Goal: Information Seeking & Learning: Learn about a topic

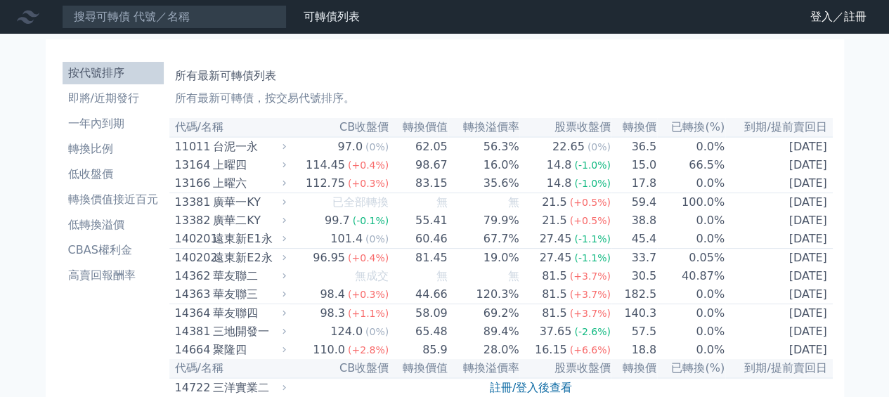
click at [813, 20] on link "登入／註冊" at bounding box center [838, 17] width 79 height 22
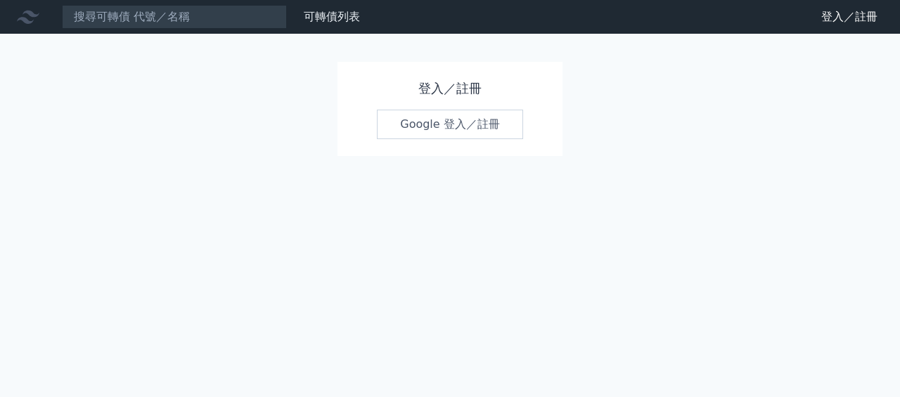
click at [817, 17] on link "登入／註冊" at bounding box center [849, 17] width 79 height 22
click at [435, 122] on link "Google 登入／註冊" at bounding box center [450, 125] width 146 height 30
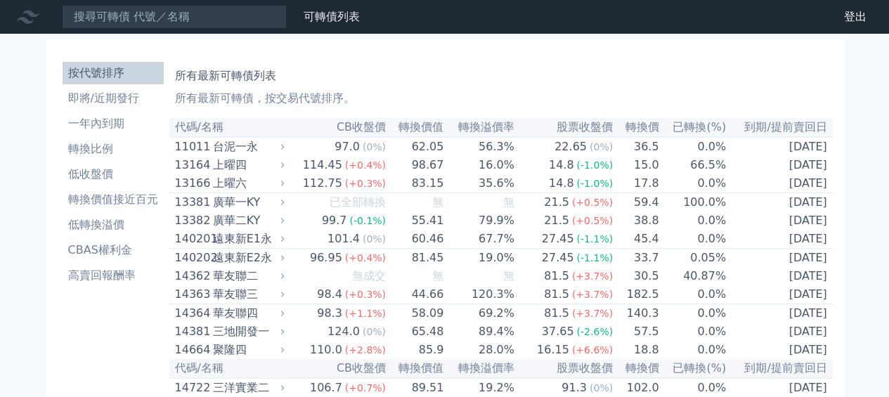
click at [122, 100] on li "即將/近期發行" at bounding box center [113, 98] width 101 height 17
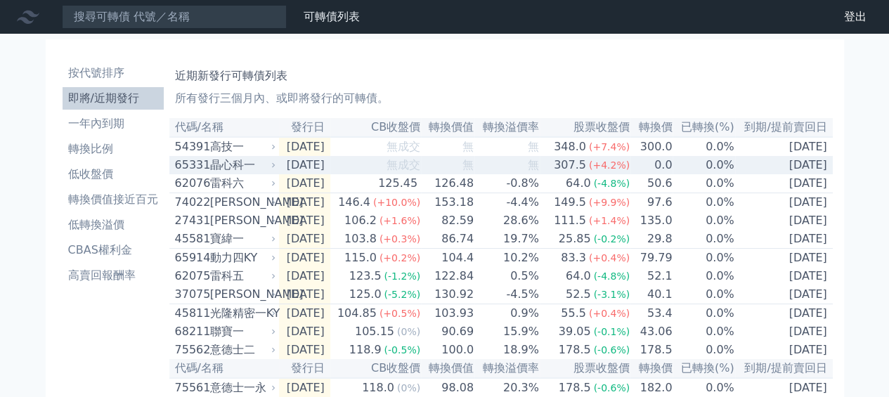
click at [860, 18] on link "登出" at bounding box center [855, 17] width 45 height 22
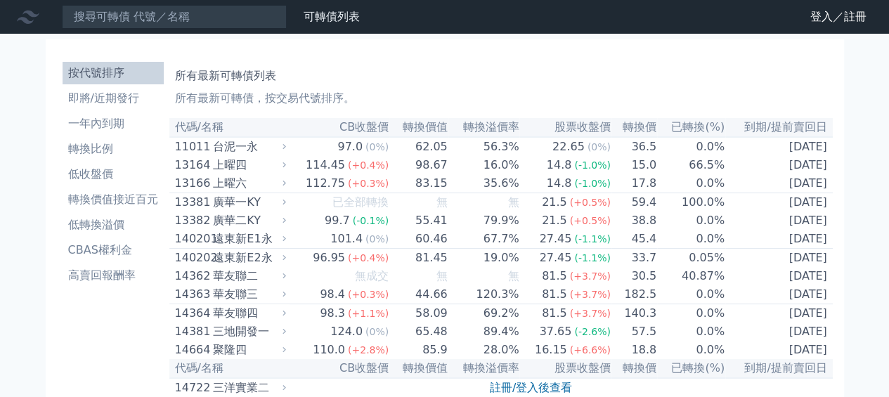
click at [120, 103] on li "即將/近期發行" at bounding box center [113, 98] width 101 height 17
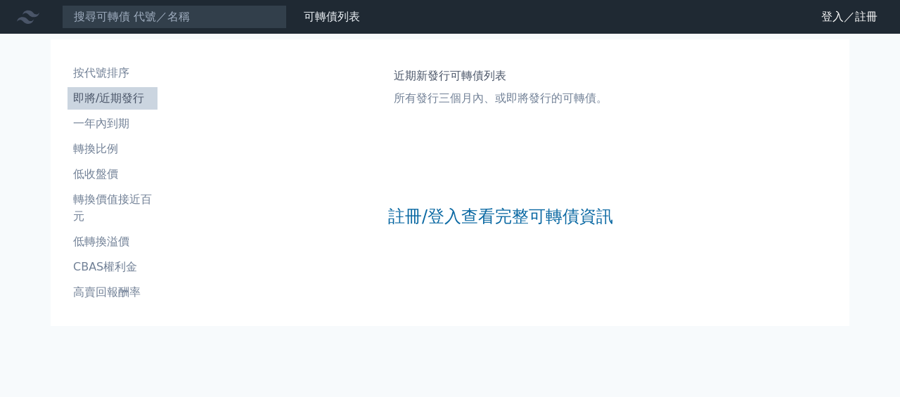
click at [828, 17] on link "登入／註冊" at bounding box center [849, 17] width 79 height 22
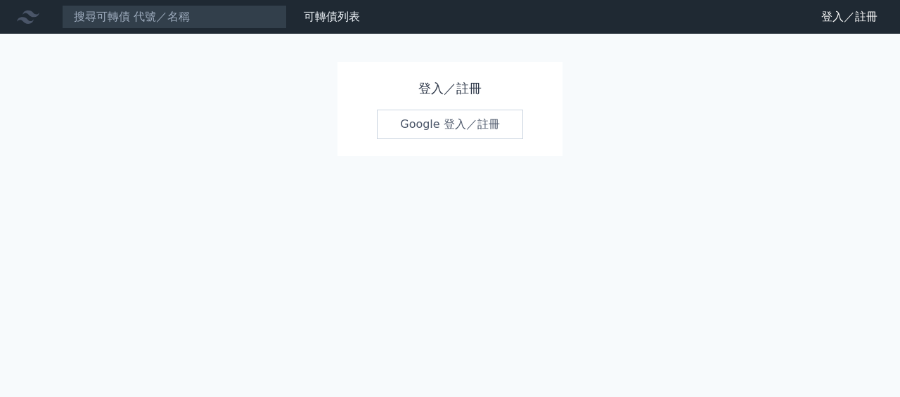
click at [435, 127] on link "Google 登入／註冊" at bounding box center [450, 125] width 146 height 30
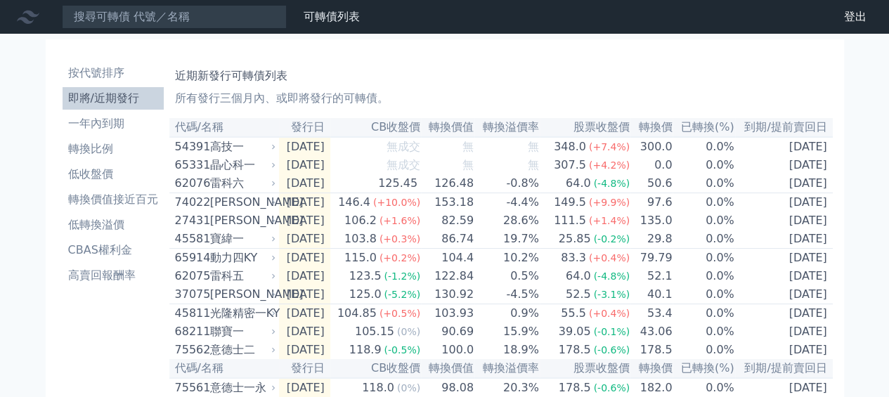
click at [97, 245] on li "CBAS權利金" at bounding box center [113, 250] width 101 height 17
click at [93, 247] on li "CBAS權利金" at bounding box center [113, 250] width 101 height 17
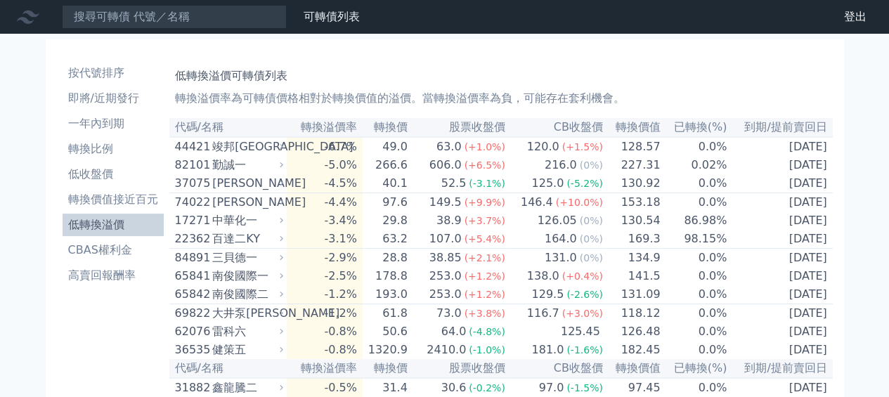
click at [108, 254] on li "CBAS權利金" at bounding box center [113, 250] width 101 height 17
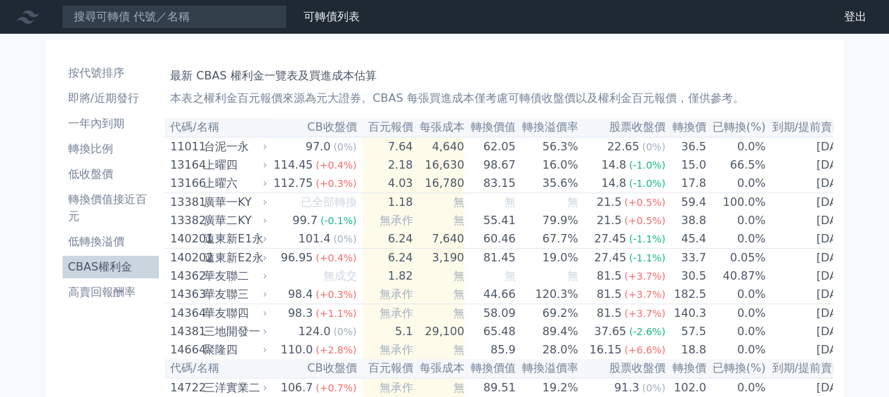
click at [98, 124] on li "一年內到期" at bounding box center [111, 123] width 97 height 17
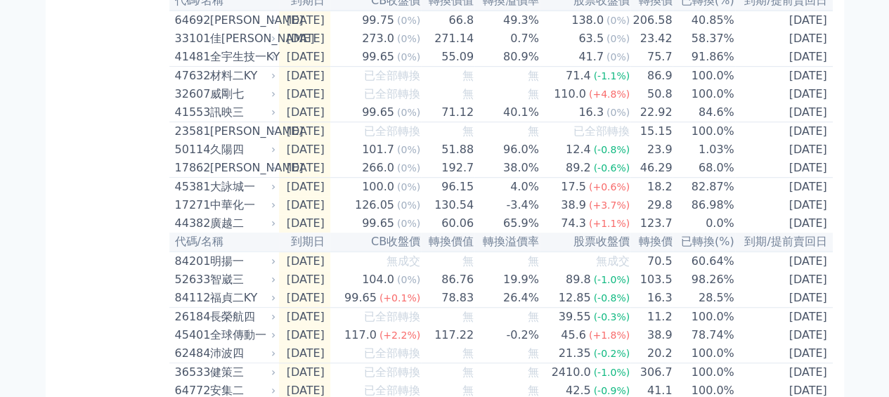
scroll to position [368, 0]
click at [229, 306] on div "福貞二KY" at bounding box center [241, 297] width 63 height 17
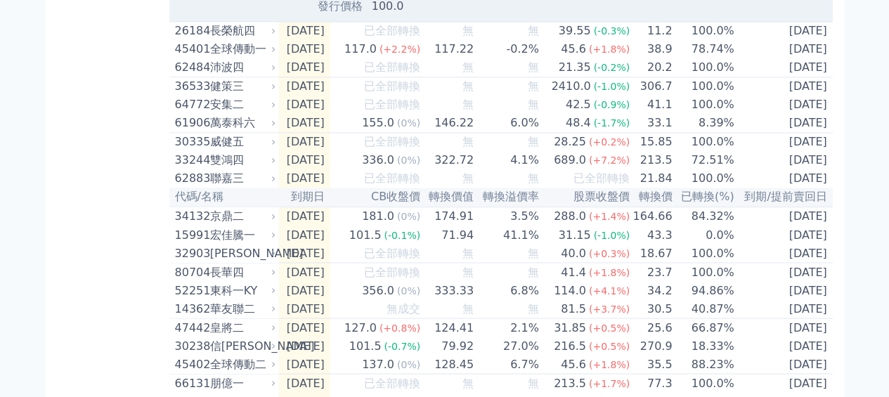
scroll to position [1112, 0]
click at [847, 123] on div "按代號排序 即將/近期發行 一年內到期 轉換比例 低收盤價 轉換價值接近百元 低轉換溢價 CBAS權利金 高賣回報酬率 即將到期可轉債列表 剛到期、或一年內到…" at bounding box center [445, 345] width 810 height 2846
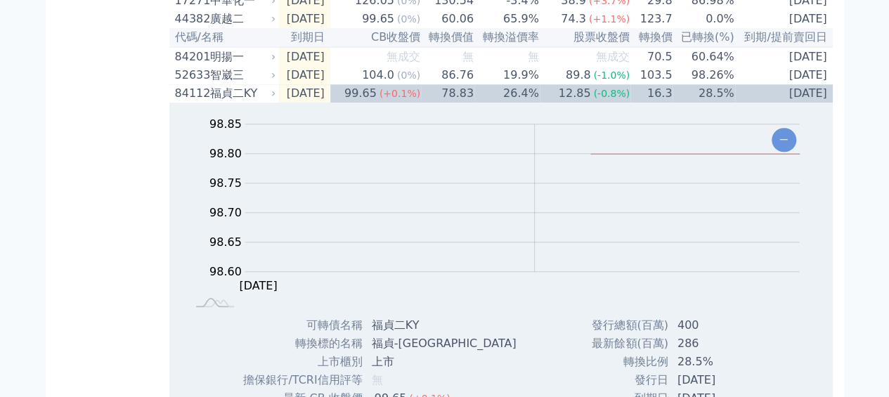
scroll to position [569, 0]
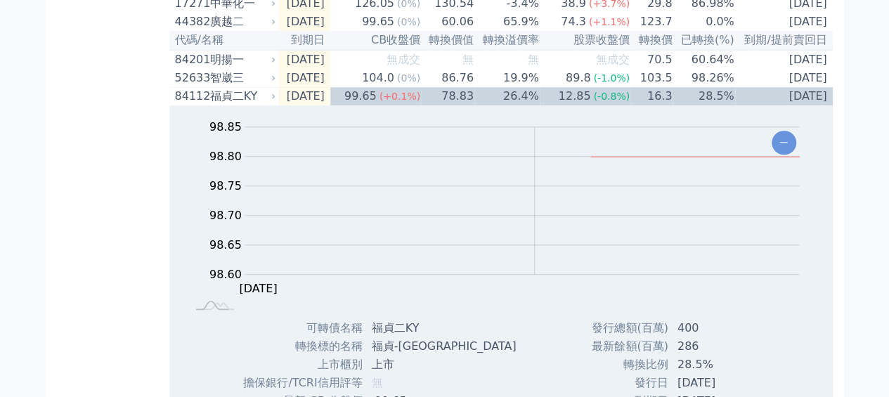
click at [232, 30] on div "廣越二" at bounding box center [241, 21] width 63 height 17
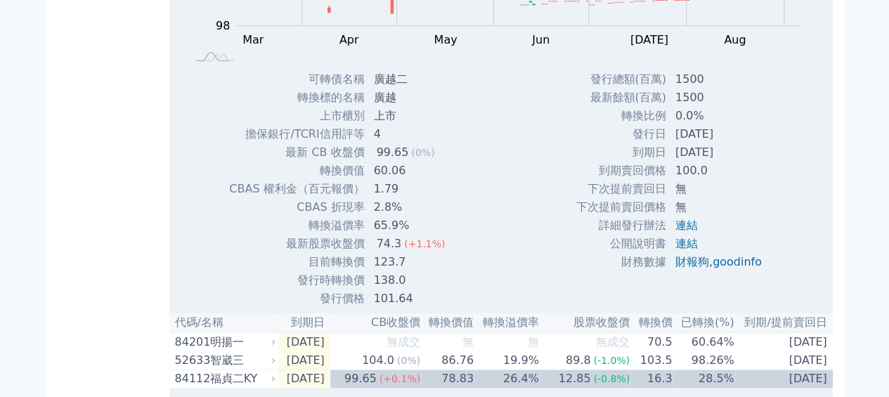
scroll to position [744, 0]
click at [802, 132] on div "Zoom Out 100 94 96 98 100 102 104 106 108 L Mar Apr May Jun Jul Aug Sep Oct 開: …" at bounding box center [501, 82] width 664 height 451
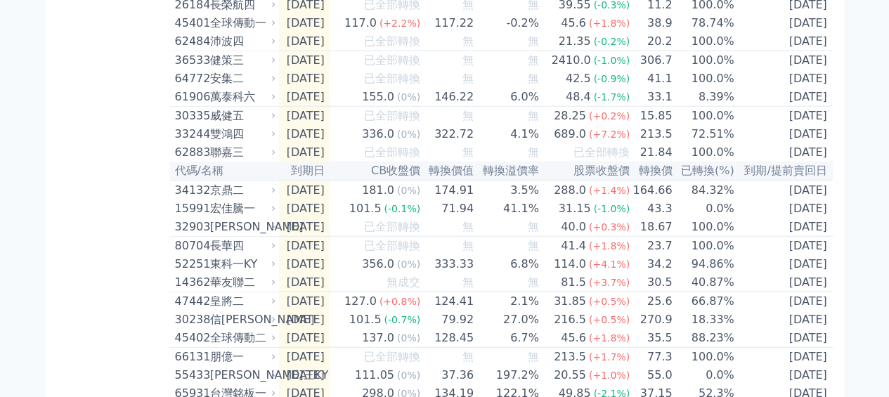
scroll to position [1624, 0]
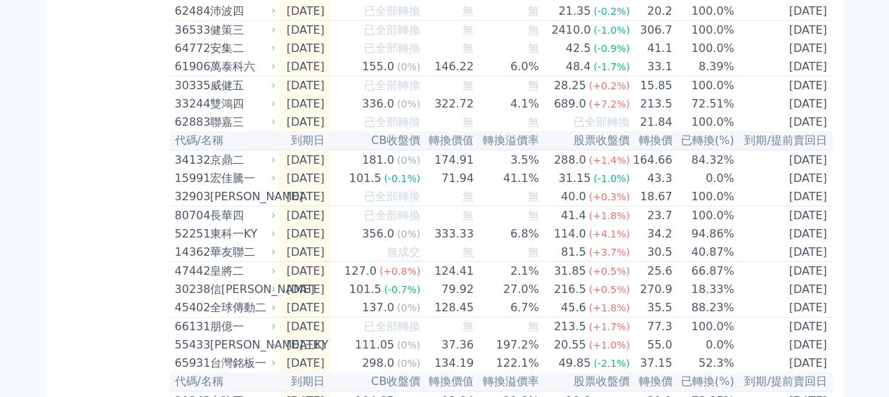
click at [222, 187] on div "宏佳騰一" at bounding box center [241, 178] width 63 height 17
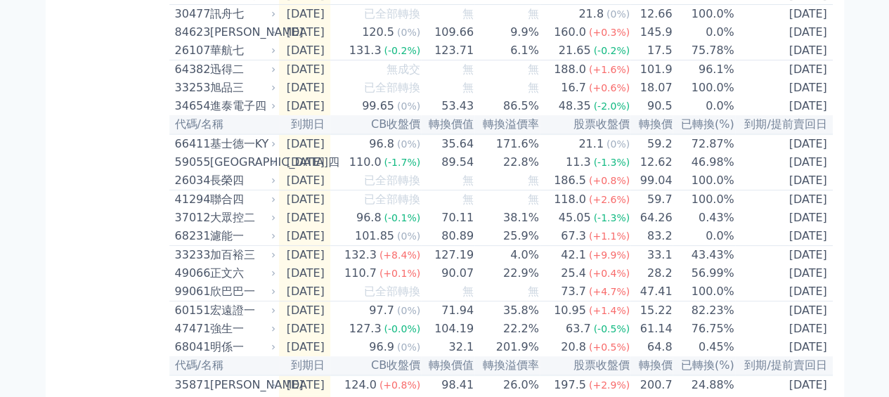
scroll to position [2843, 0]
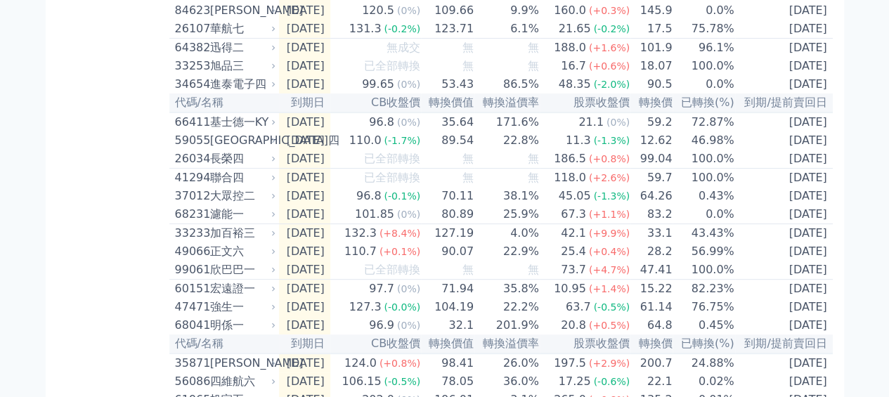
click at [230, 205] on div "大眾控二" at bounding box center [241, 196] width 63 height 17
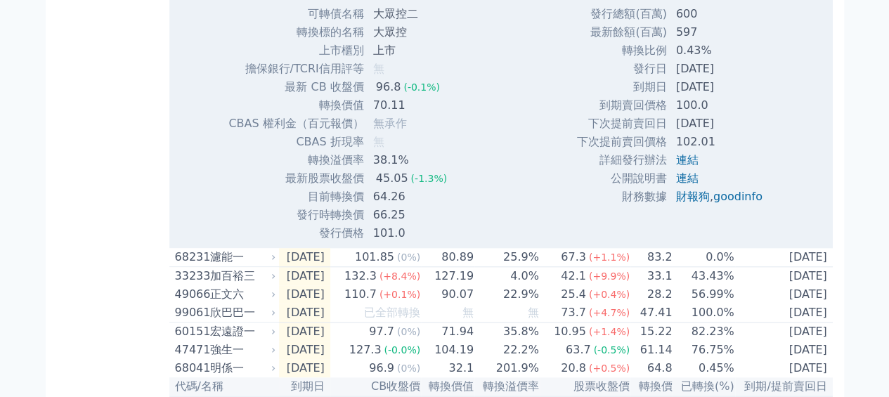
scroll to position [3257, 0]
